Goal: Information Seeking & Learning: Learn about a topic

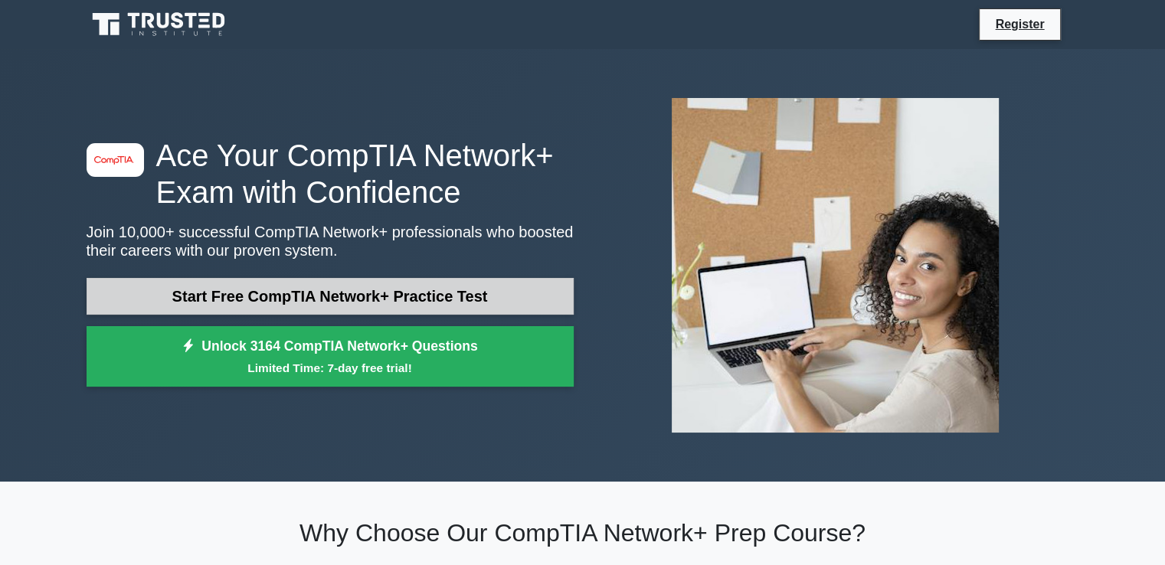
click at [190, 292] on link "Start Free CompTIA Network+ Practice Test" at bounding box center [330, 296] width 487 height 37
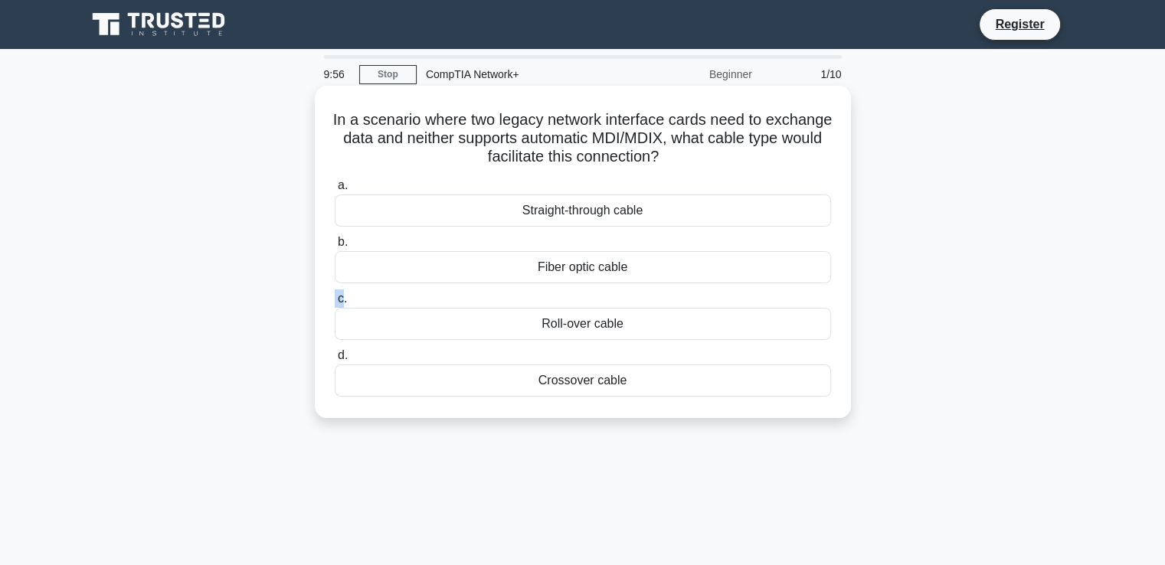
drag, startPoint x: 0, startPoint y: 0, endPoint x: 344, endPoint y: 304, distance: 459.0
click at [344, 304] on div "In a scenario where two legacy network interface cards need to exchange data an…" at bounding box center [582, 265] width 1011 height 351
